Goal: Navigation & Orientation: Find specific page/section

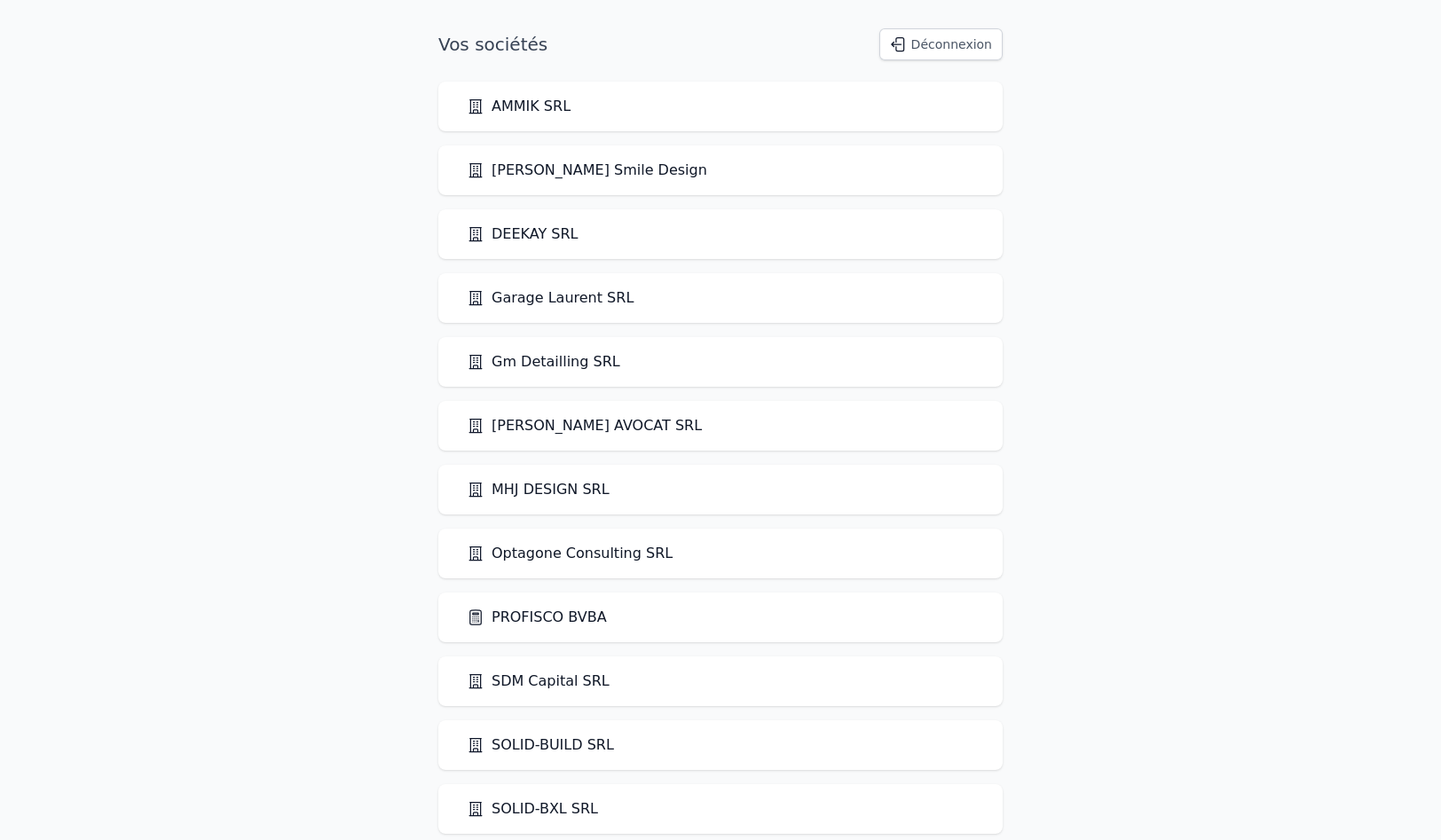
click at [547, 622] on link "PROFISCO BVBA" at bounding box center [537, 617] width 140 height 22
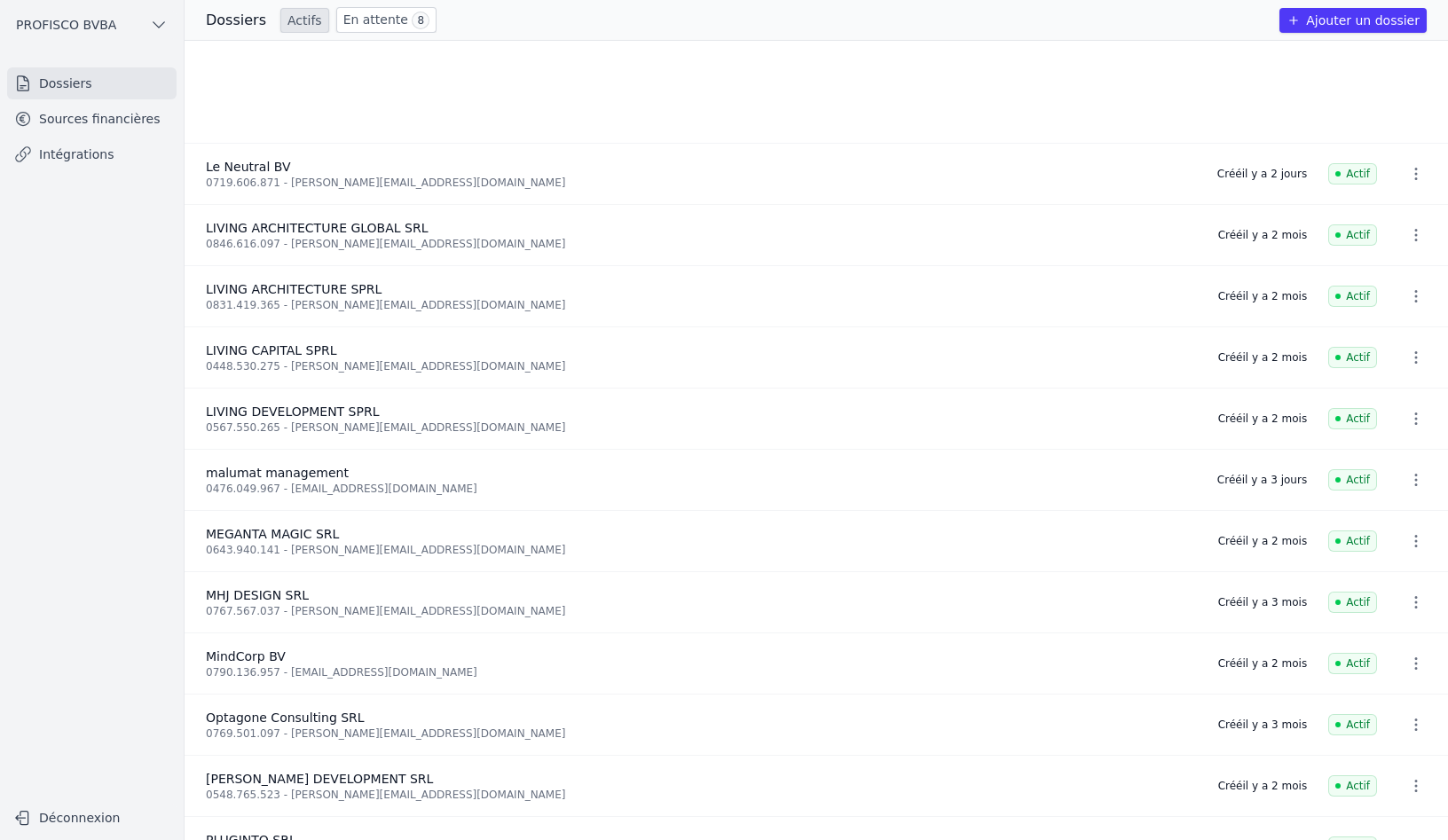
scroll to position [887, 0]
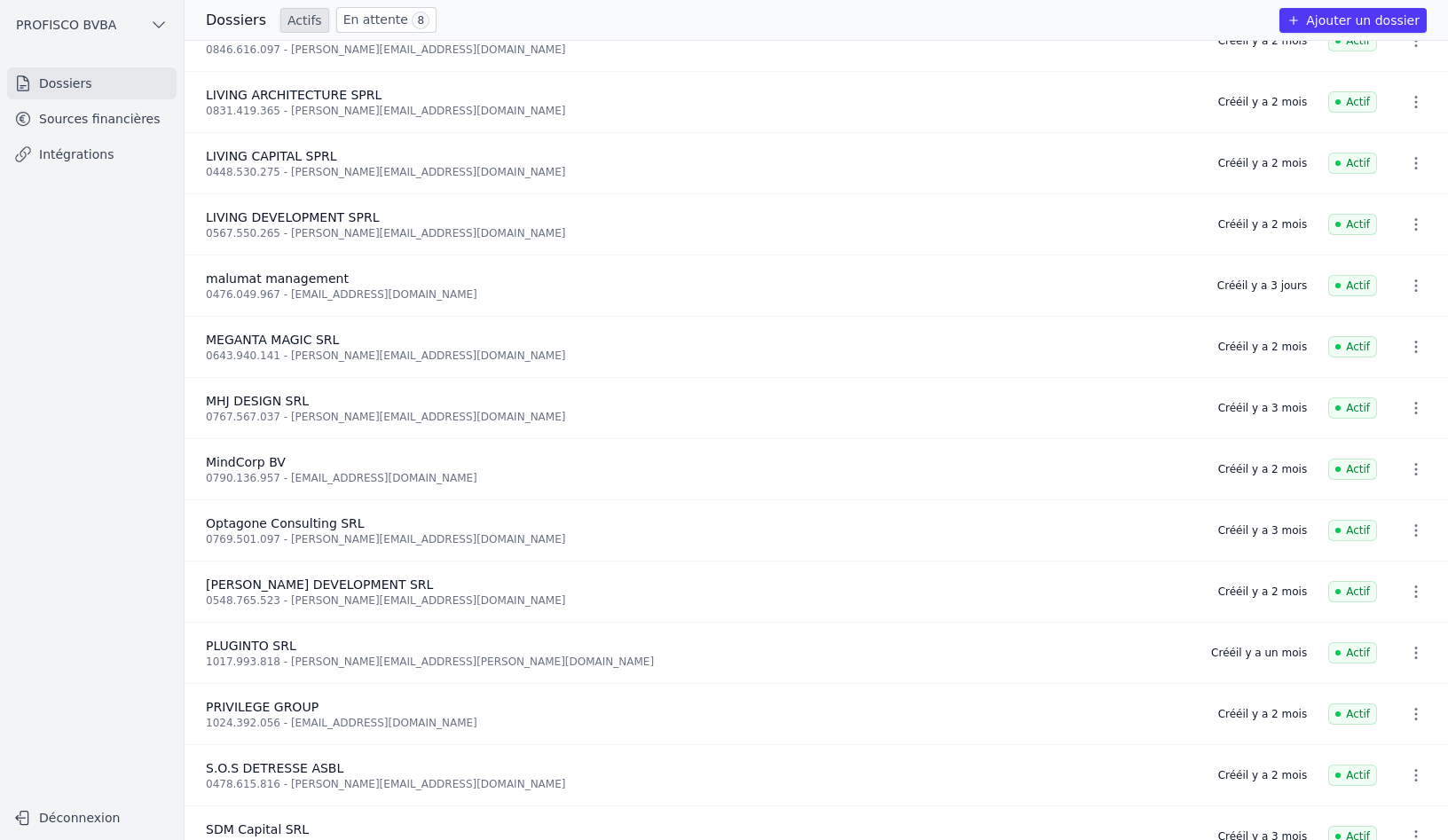
click at [83, 123] on link "Sources financières" at bounding box center [92, 119] width 169 height 32
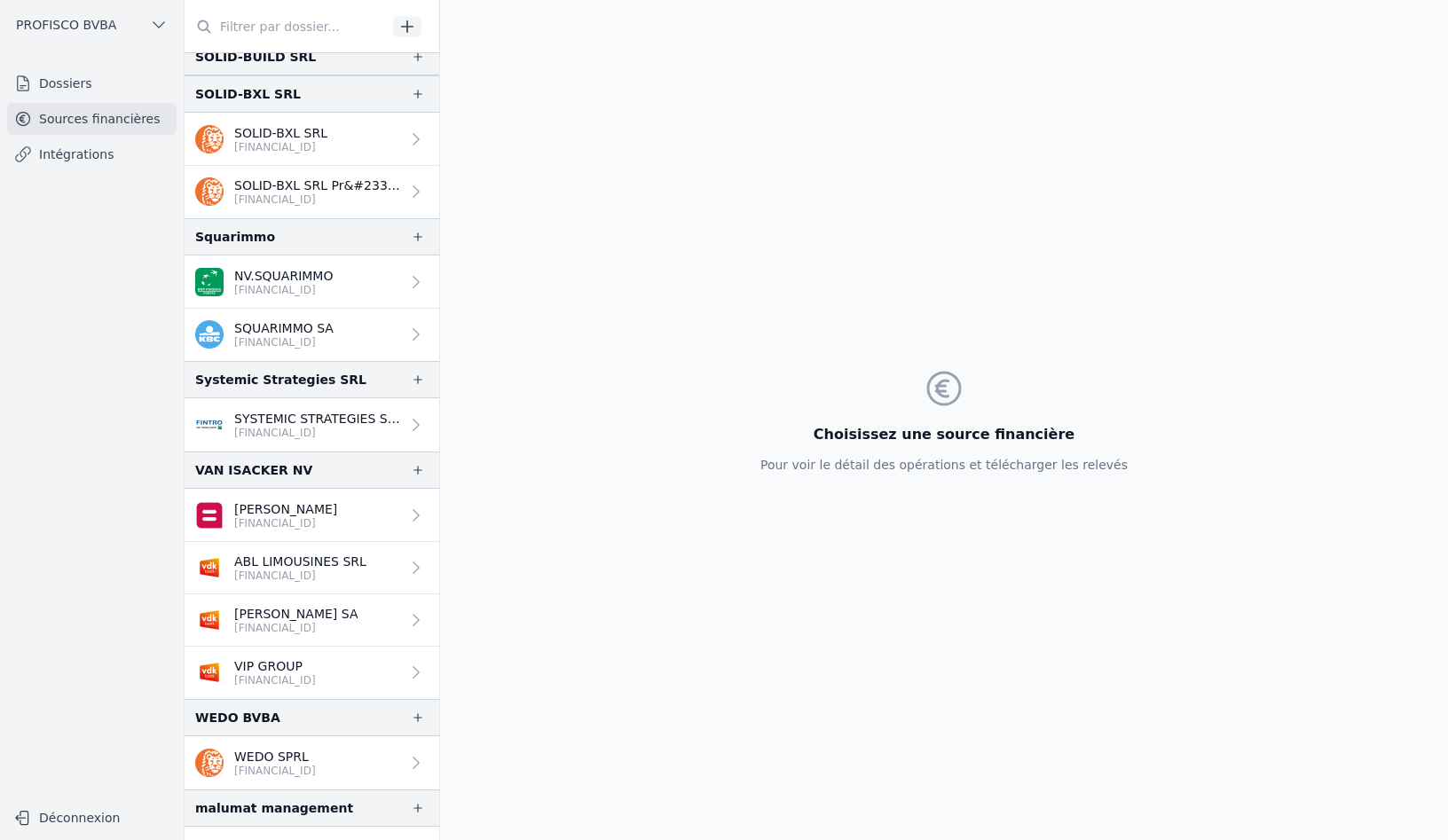
scroll to position [3008, 0]
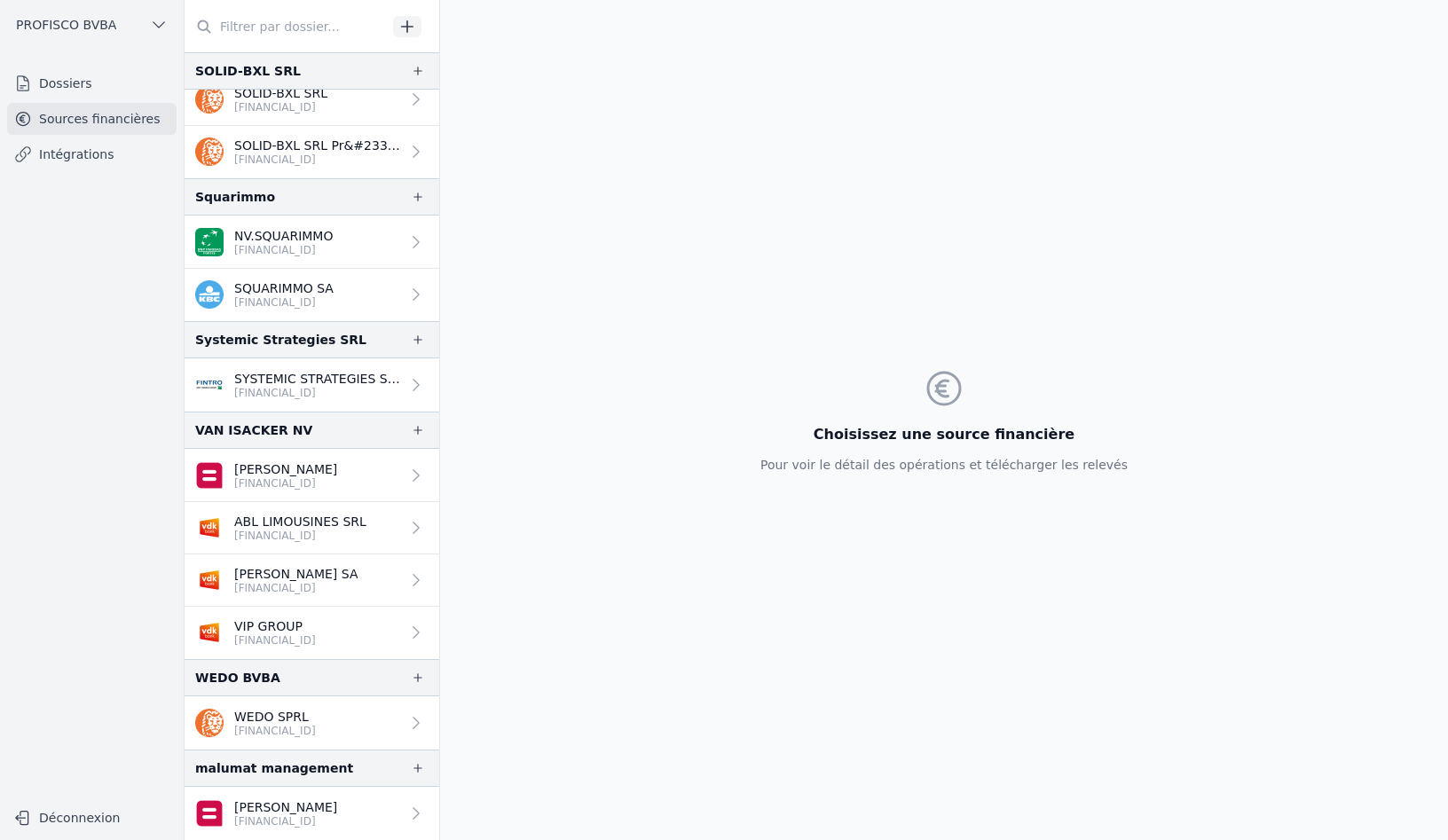
click at [83, 151] on link "Intégrations" at bounding box center [92, 154] width 169 height 32
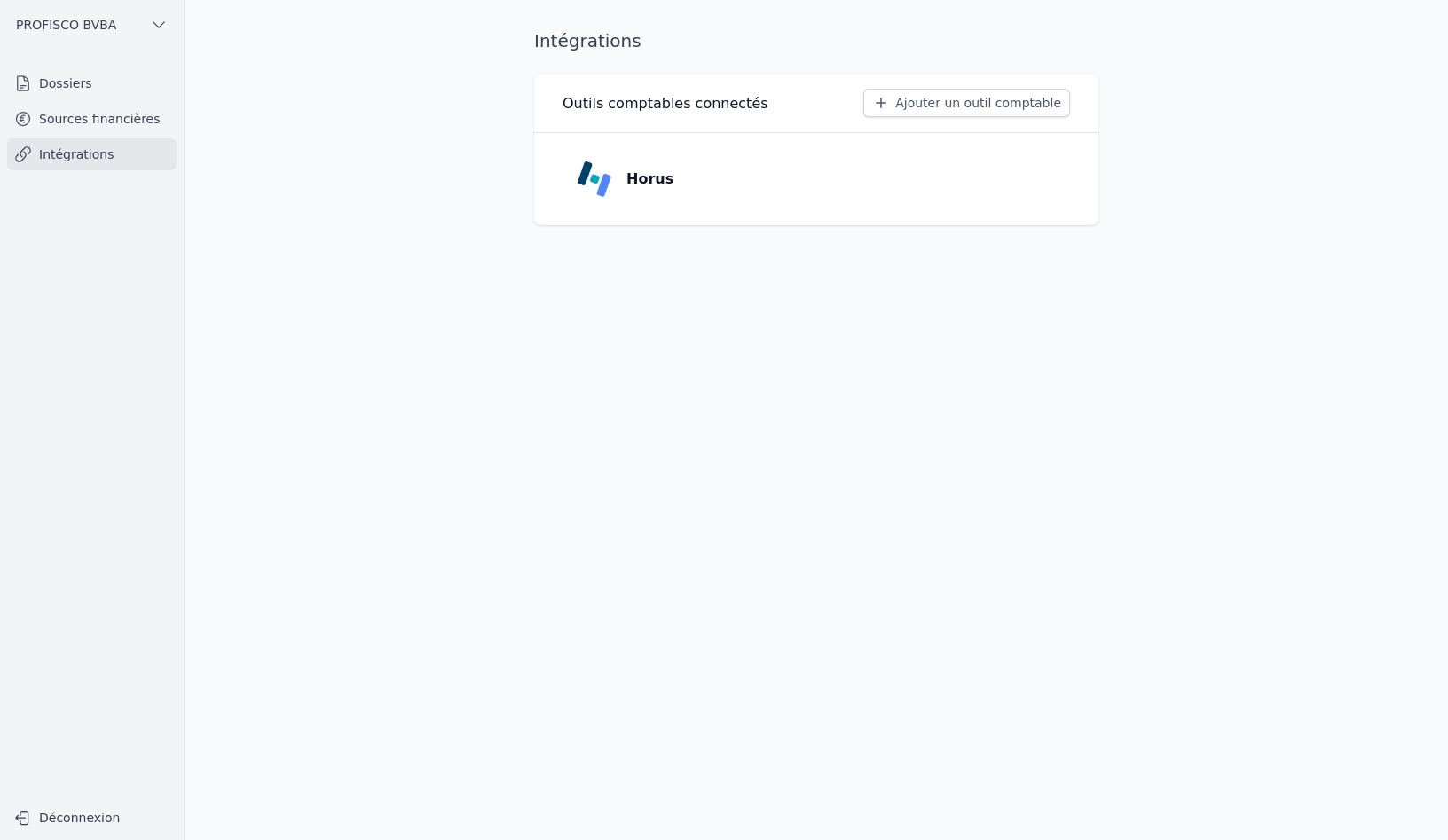
click at [805, 196] on link "Horus" at bounding box center [816, 179] width 508 height 64
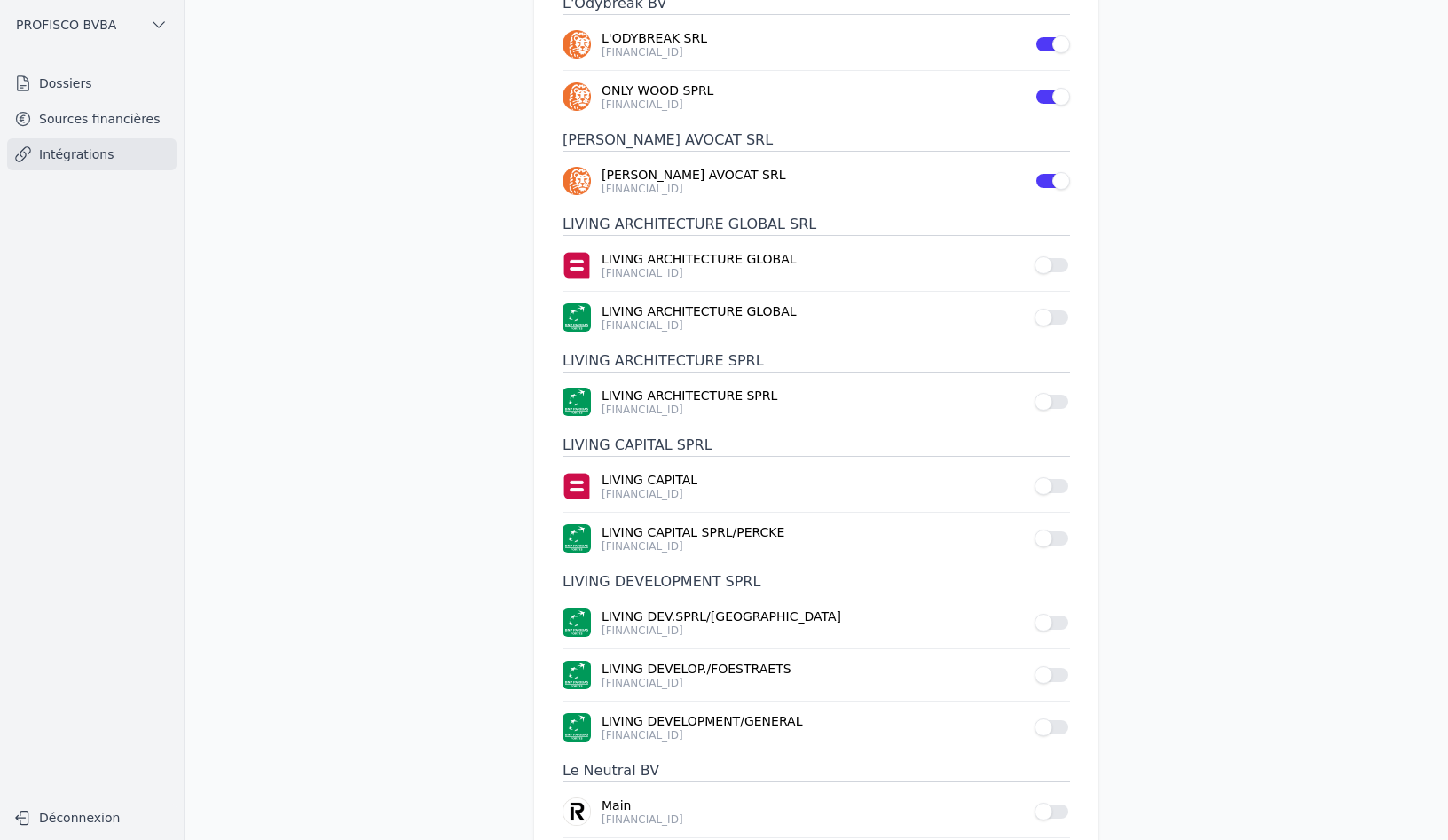
scroll to position [1354, 0]
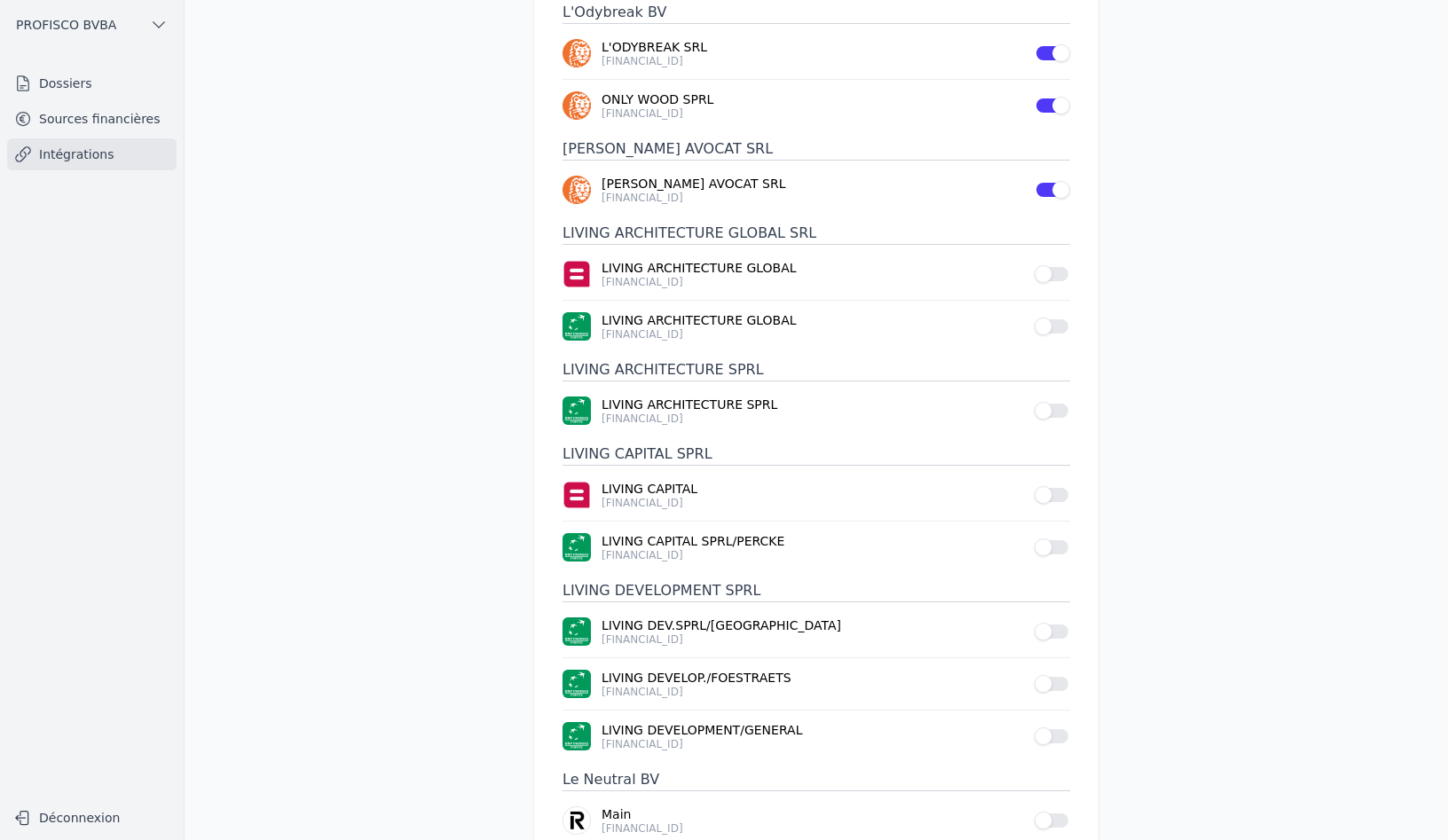
click at [56, 81] on link "Dossiers" at bounding box center [92, 83] width 169 height 32
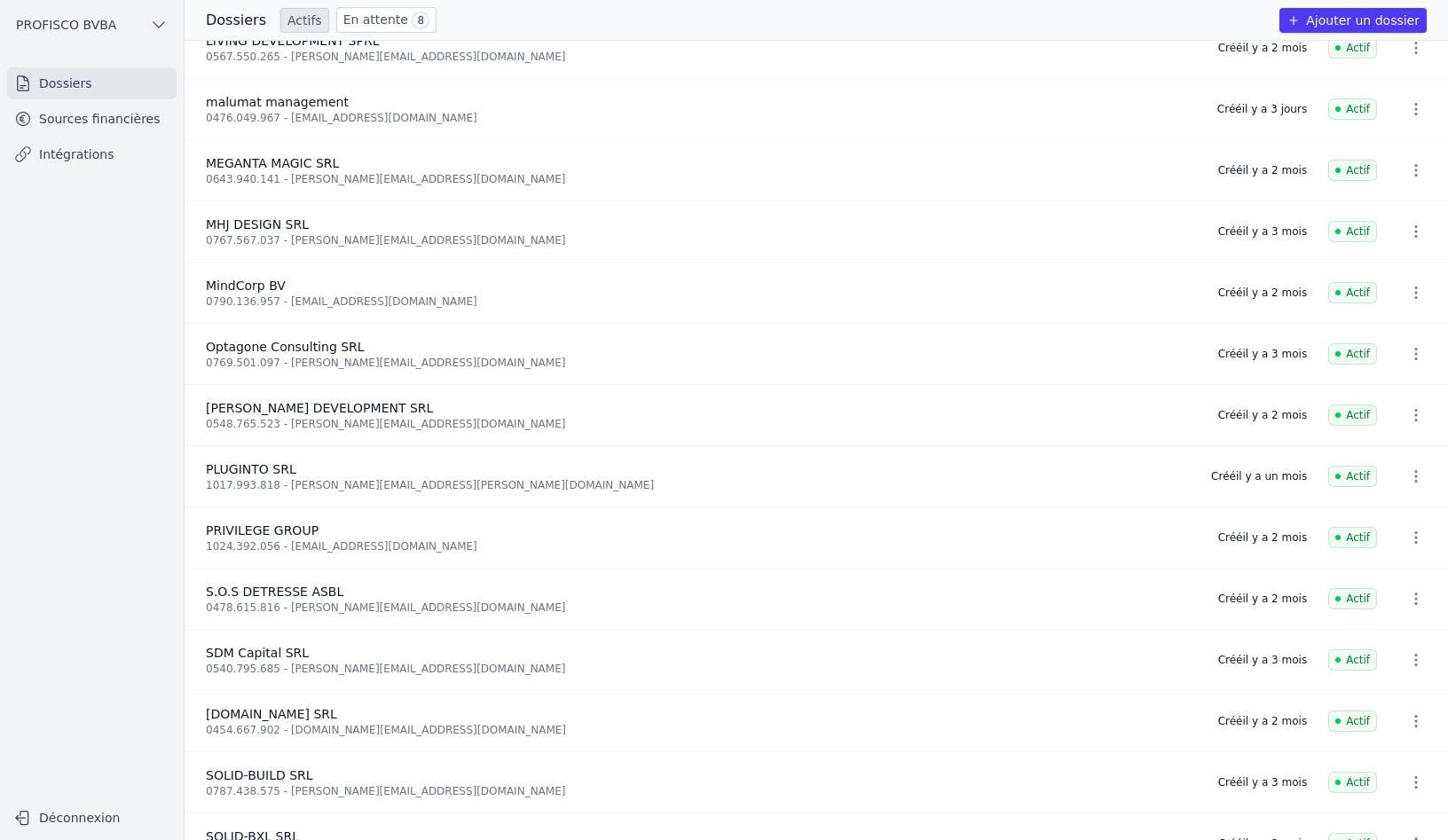
scroll to position [1064, 0]
click at [1411, 659] on icon "button" at bounding box center [1415, 659] width 18 height 18
click at [1226, 653] on div at bounding box center [724, 420] width 1448 height 840
click at [102, 122] on link "Sources financières" at bounding box center [92, 119] width 169 height 32
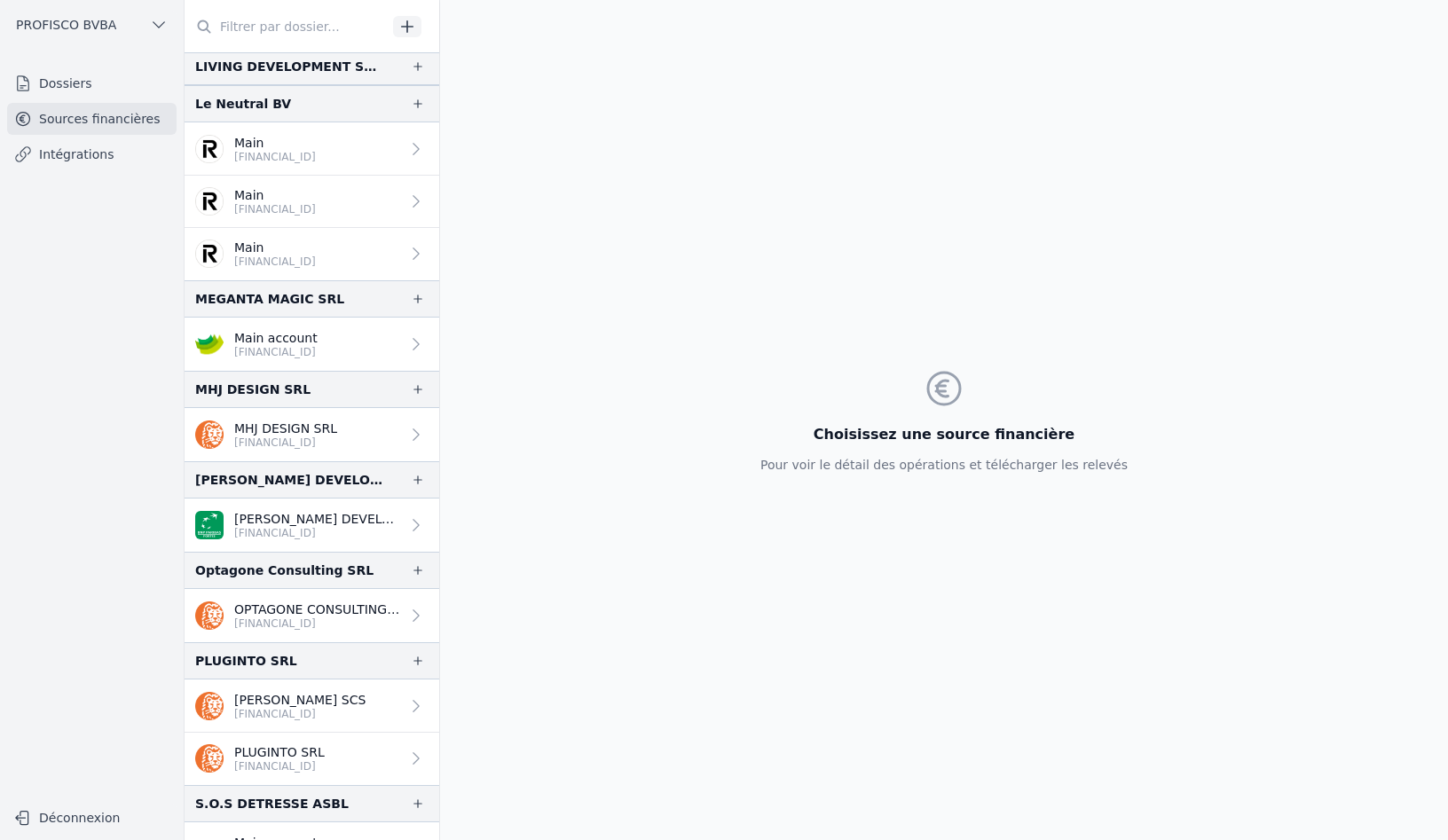
scroll to position [2041, 0]
